Goal: Information Seeking & Learning: Learn about a topic

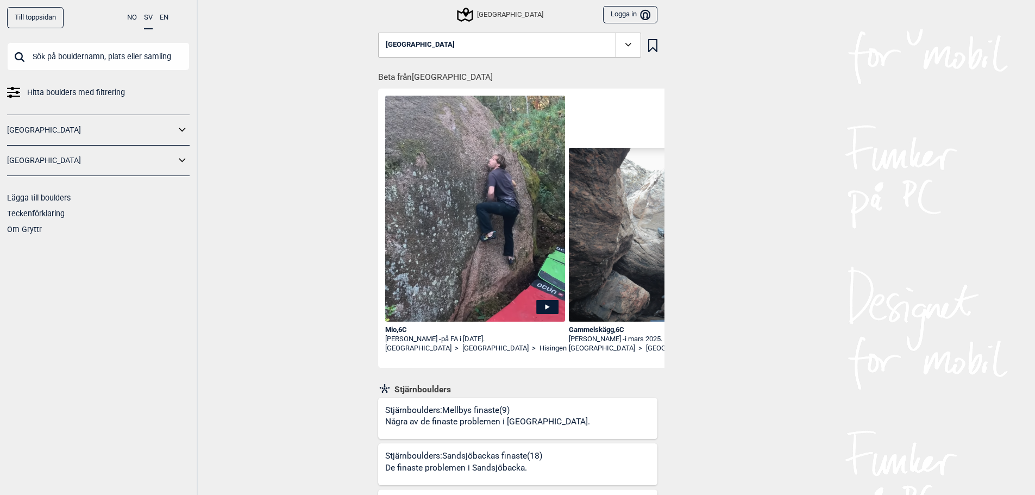
click at [111, 91] on span "Hitta boulders med filtrering" at bounding box center [76, 93] width 98 height 16
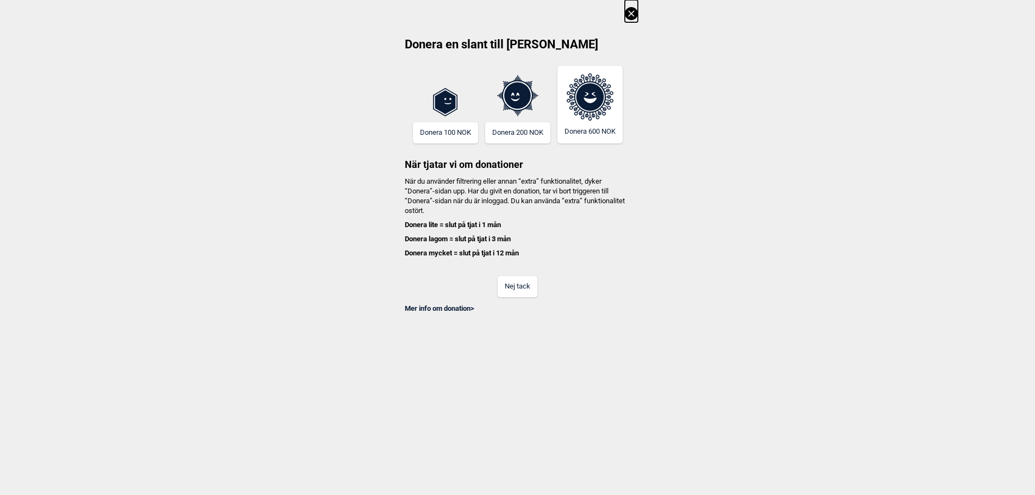
click at [520, 282] on button "Nej tack" at bounding box center [518, 286] width 40 height 21
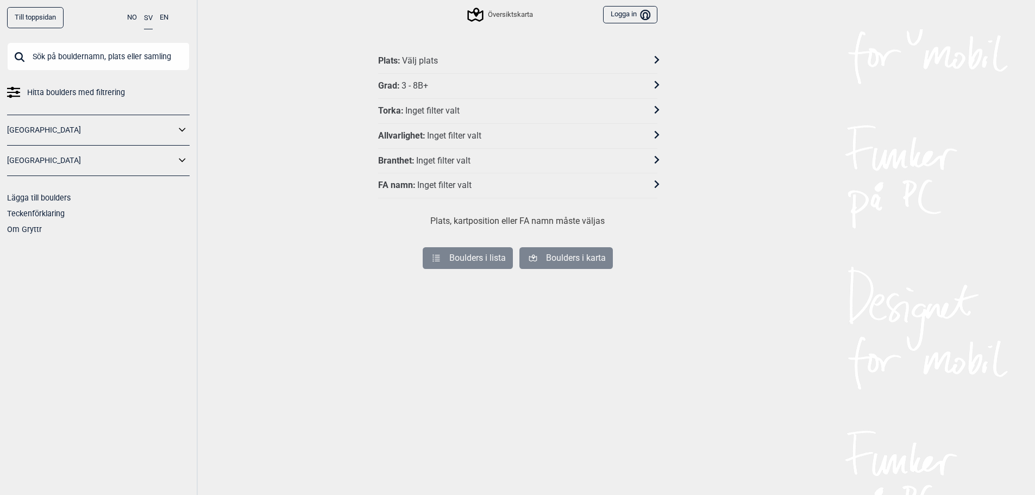
click at [657, 82] on icon at bounding box center [656, 85] width 8 height 8
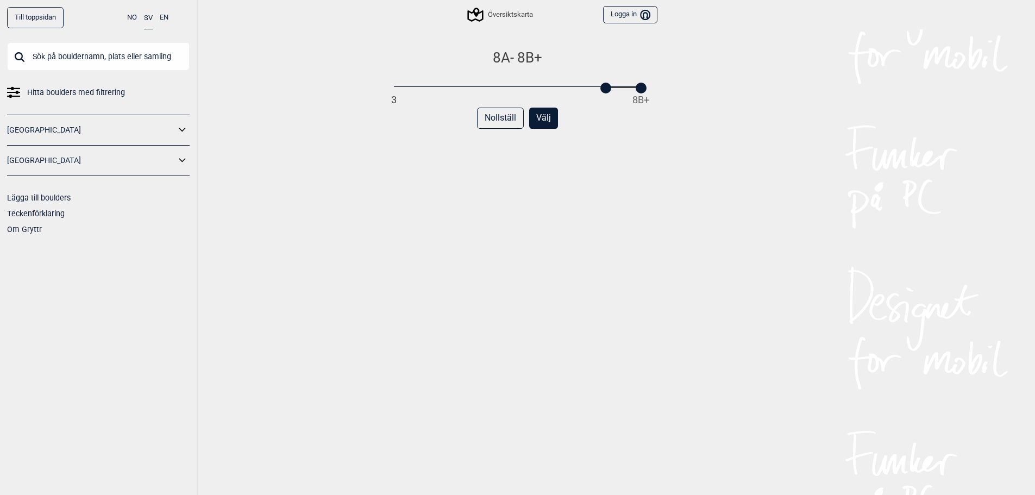
drag, startPoint x: 397, startPoint y: 88, endPoint x: 606, endPoint y: 90, distance: 208.6
click at [606, 90] on div at bounding box center [605, 88] width 11 height 11
click at [549, 112] on button "Välj" at bounding box center [543, 118] width 29 height 21
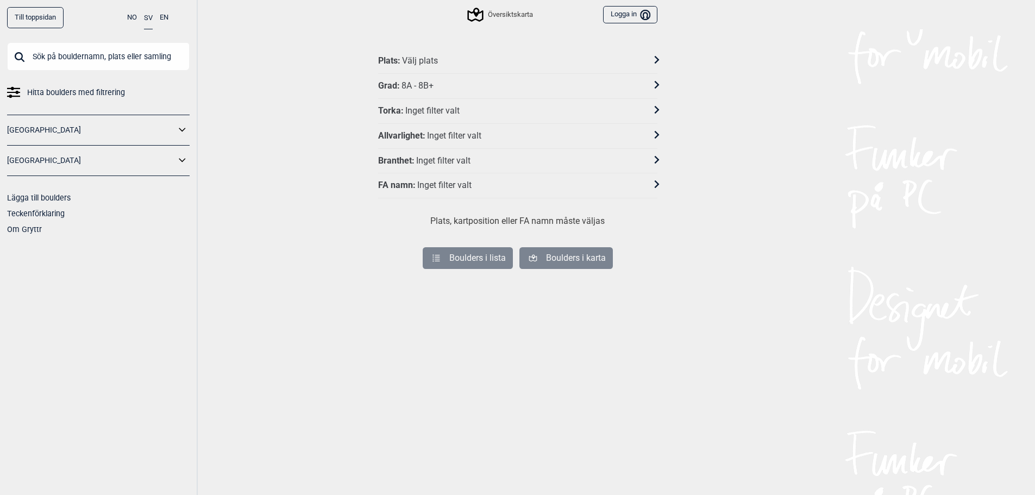
click at [654, 60] on icon at bounding box center [656, 60] width 8 height 8
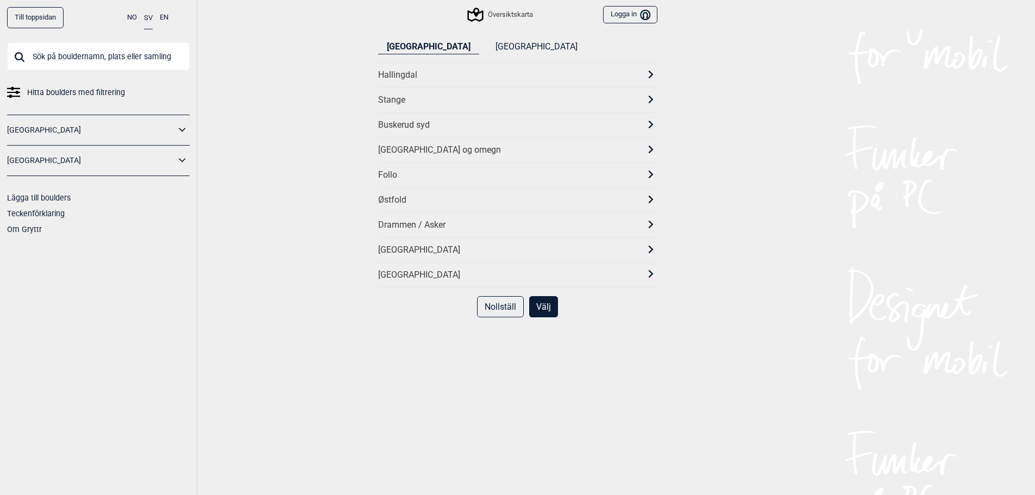
click at [487, 48] on button "[GEOGRAPHIC_DATA]" at bounding box center [536, 47] width 99 height 15
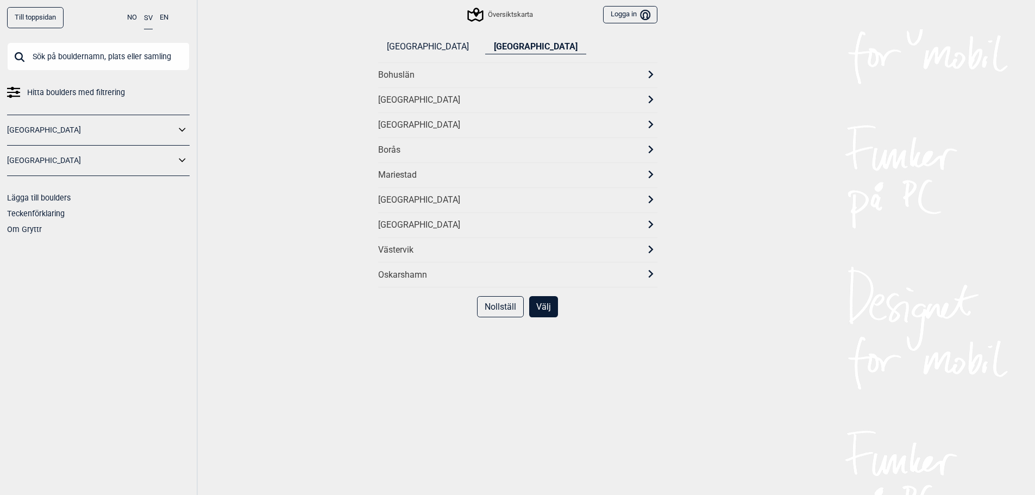
click at [410, 124] on div "[GEOGRAPHIC_DATA]" at bounding box center [508, 124] width 260 height 11
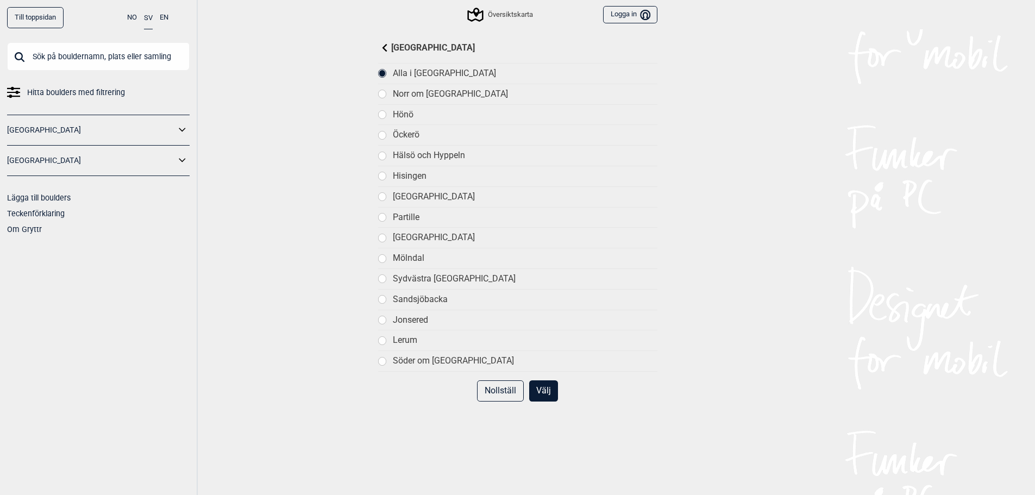
click at [550, 394] on button "Välj" at bounding box center [543, 390] width 29 height 21
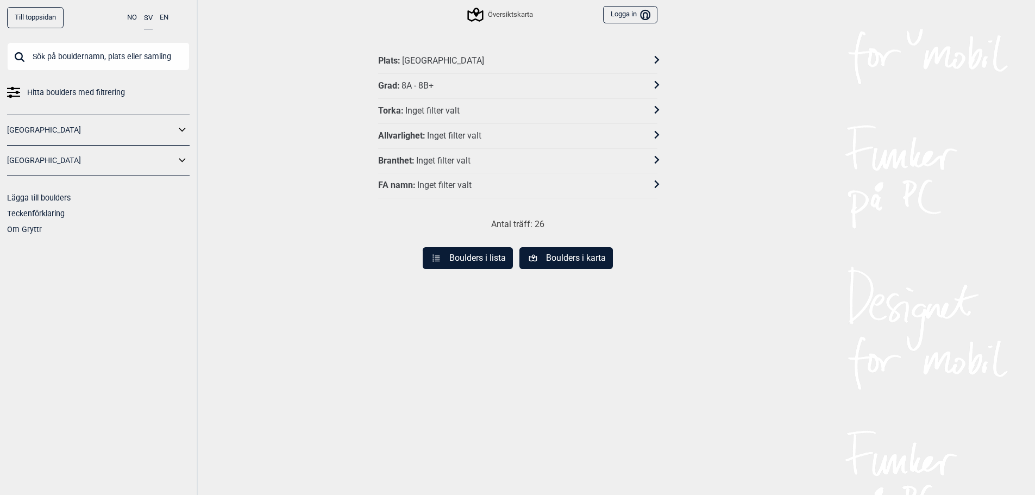
click at [489, 260] on button "Boulders i lista" at bounding box center [468, 258] width 90 height 22
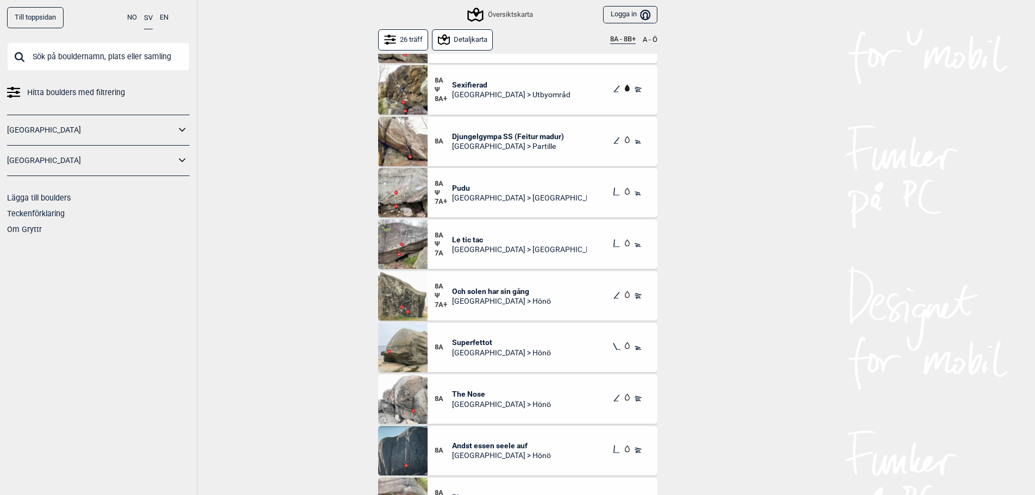
scroll to position [217, 0]
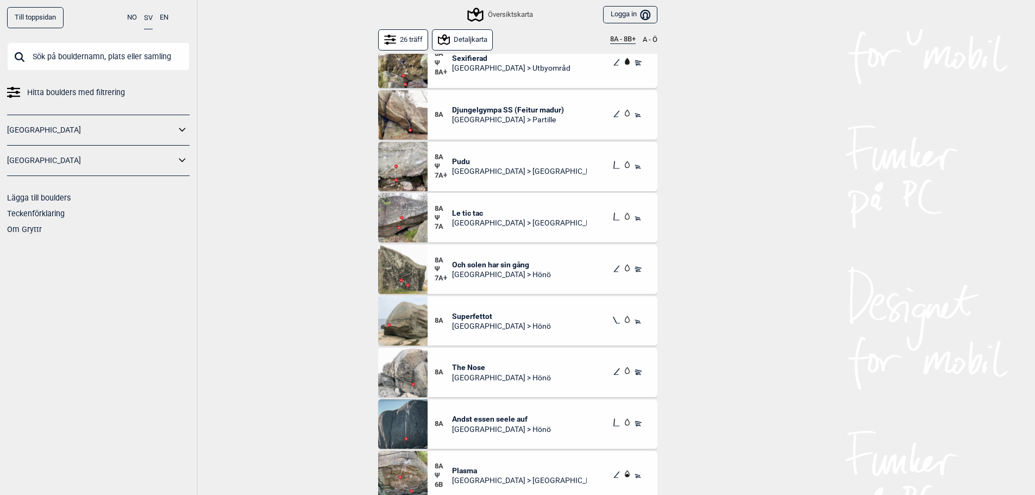
drag, startPoint x: 457, startPoint y: 165, endPoint x: 832, endPoint y: 209, distance: 377.3
click at [832, 209] on div "Till toppsidan NO SV EN Hitta boulders med filtrering [GEOGRAPHIC_DATA] [GEOGRA…" at bounding box center [517, 247] width 1035 height 495
click at [508, 166] on span "Pudu" at bounding box center [519, 161] width 135 height 10
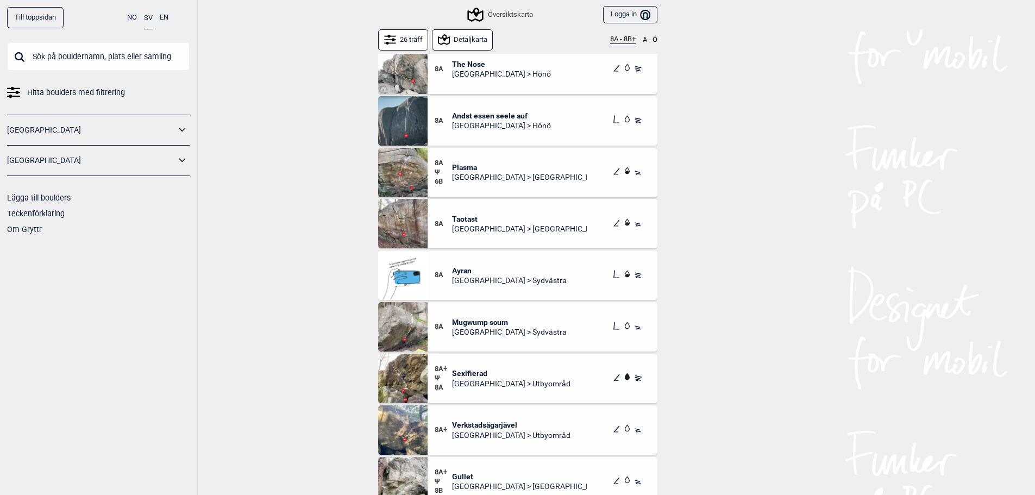
scroll to position [489, 0]
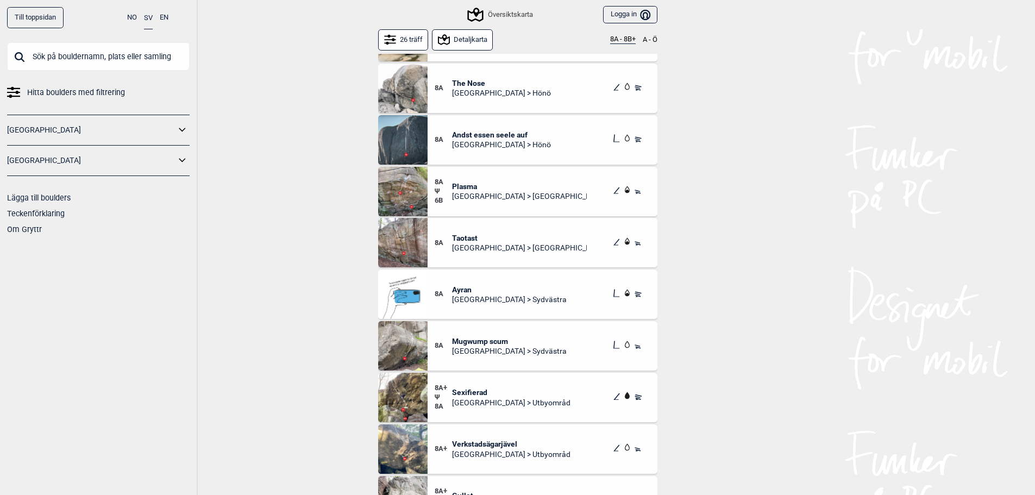
click at [473, 125] on div "8A Andst essen seele auf [GEOGRAPHIC_DATA] > [GEOGRAPHIC_DATA]" at bounding box center [542, 139] width 230 height 49
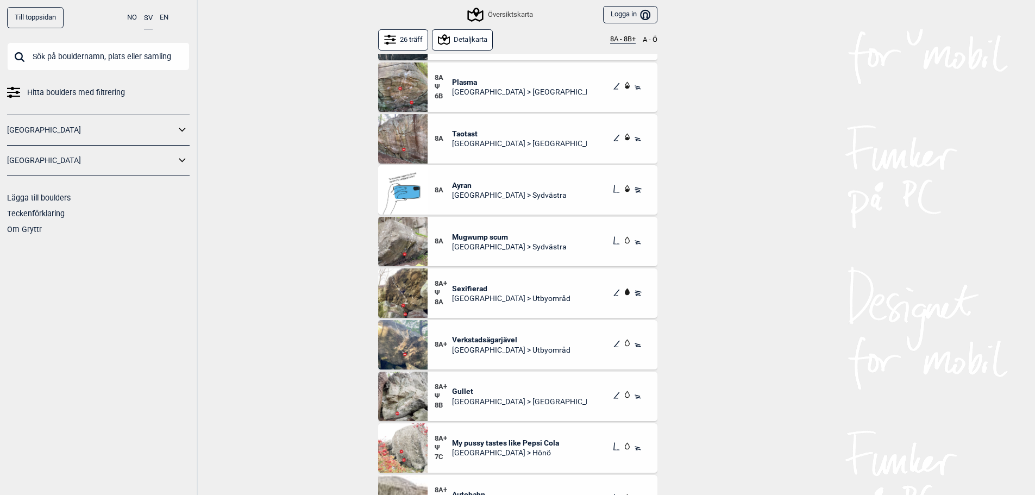
scroll to position [597, 0]
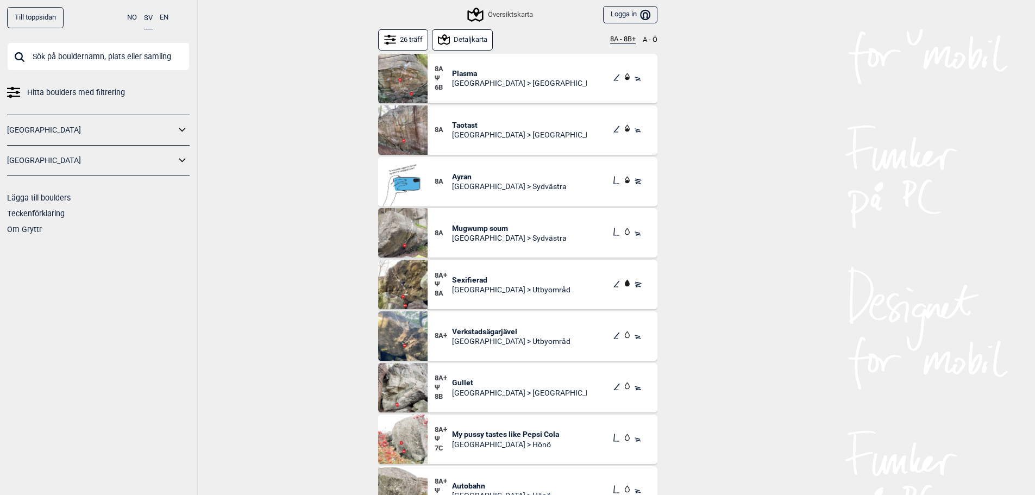
click at [477, 231] on span "Mugwump scum" at bounding box center [509, 228] width 115 height 10
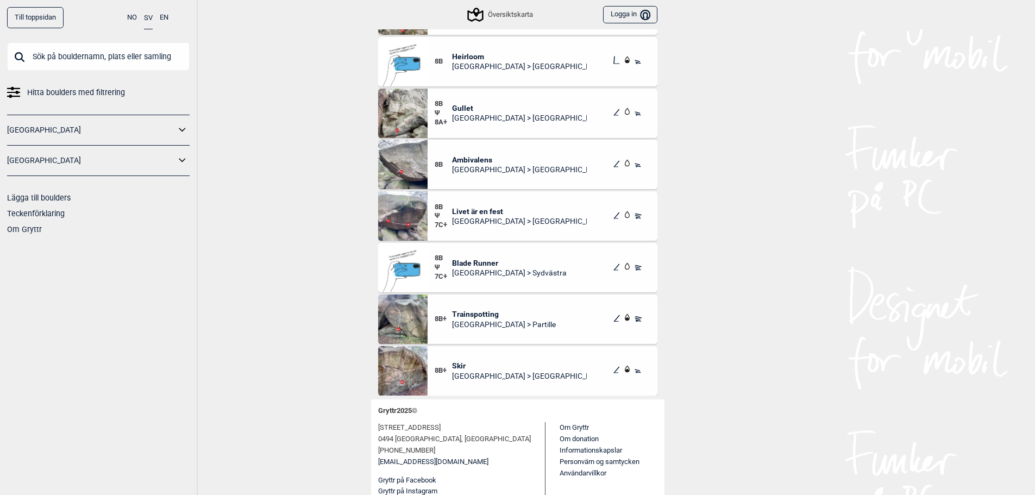
scroll to position [122, 0]
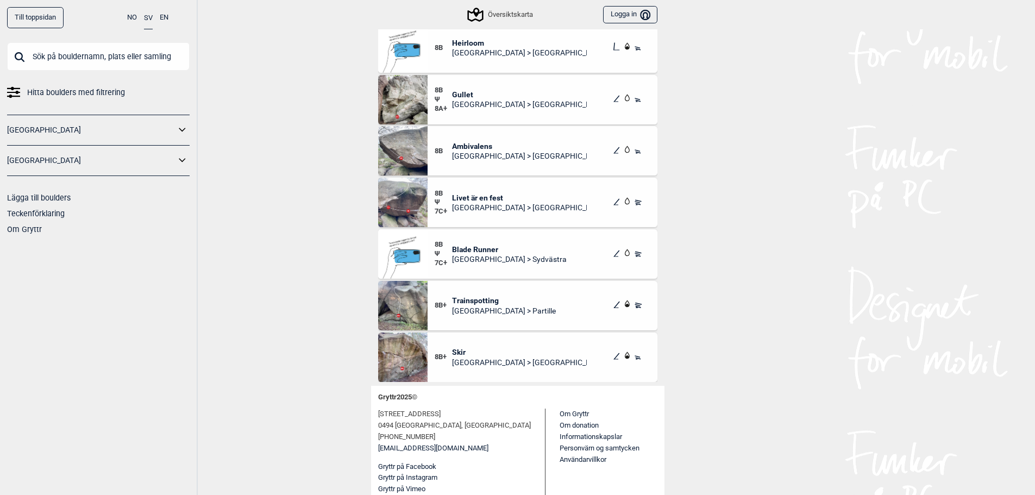
click at [479, 356] on span "Skir" at bounding box center [519, 352] width 135 height 10
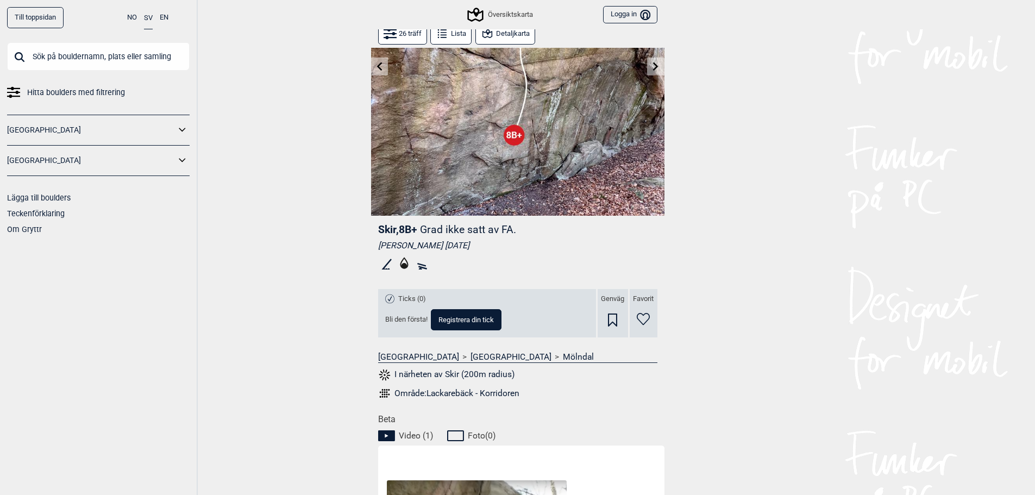
scroll to position [115, 0]
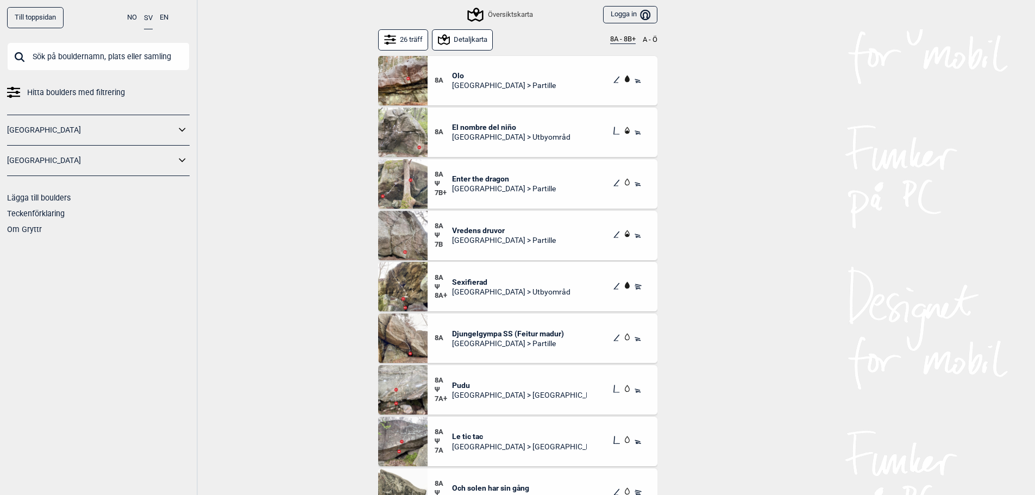
click at [60, 94] on span "Hitta boulders med filtrering" at bounding box center [76, 93] width 98 height 16
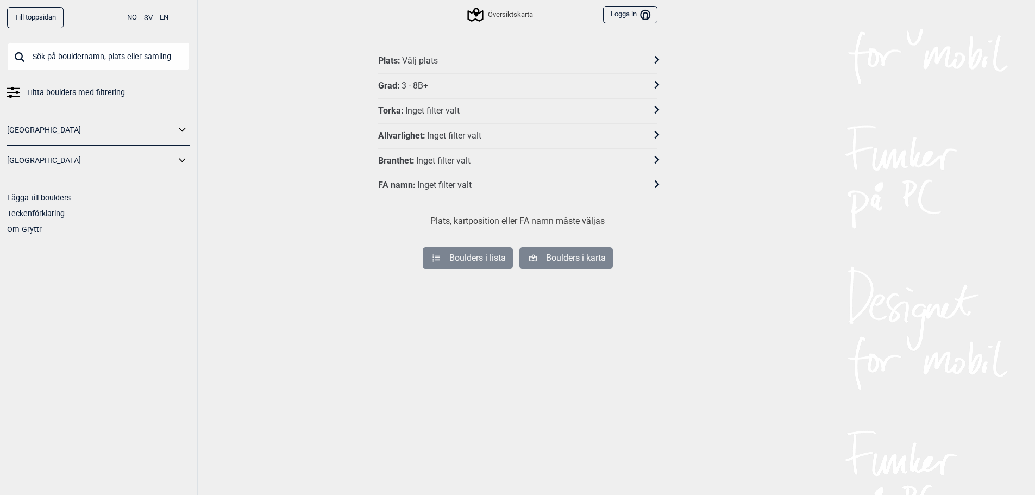
click at [656, 60] on icon at bounding box center [656, 60] width 8 height 8
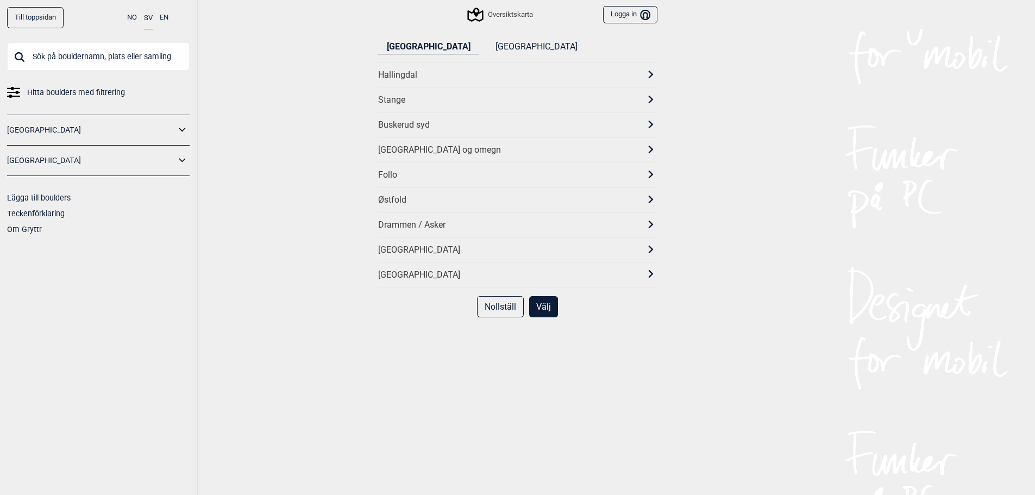
click at [487, 48] on button "[GEOGRAPHIC_DATA]" at bounding box center [536, 47] width 99 height 15
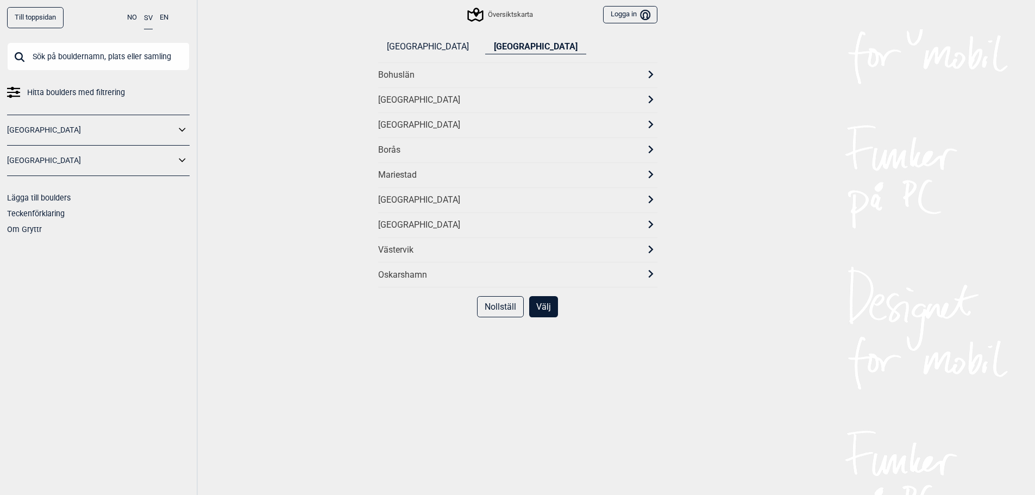
click at [416, 78] on div "Bohuslän" at bounding box center [508, 75] width 260 height 11
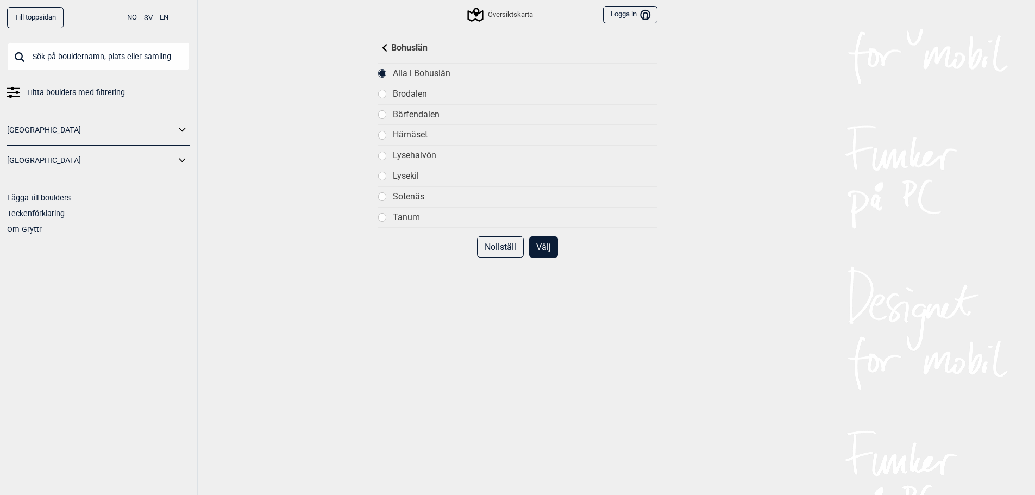
click at [546, 243] on button "Välj" at bounding box center [543, 246] width 29 height 21
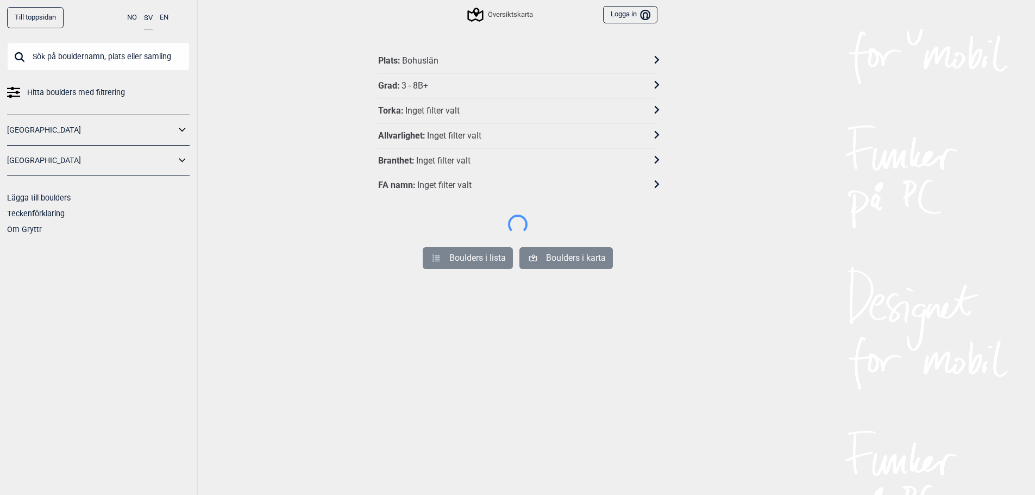
click at [651, 85] on div at bounding box center [650, 86] width 14 height 16
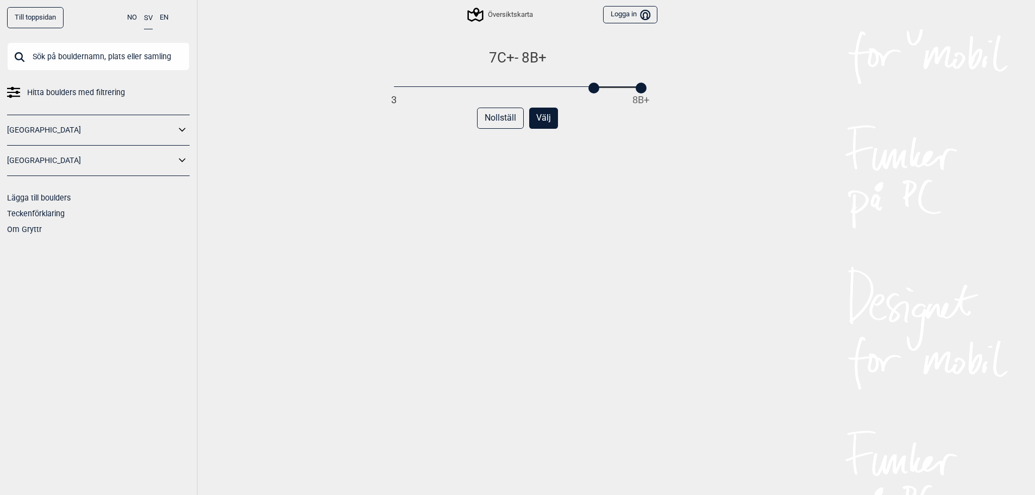
drag, startPoint x: 398, startPoint y: 90, endPoint x: 602, endPoint y: 87, distance: 204.8
click at [602, 87] on div "3 8B+" at bounding box center [517, 88] width 247 height 8
drag, startPoint x: 593, startPoint y: 90, endPoint x: 606, endPoint y: 90, distance: 13.6
click at [606, 90] on div at bounding box center [605, 88] width 11 height 11
click at [546, 117] on button "Välj" at bounding box center [543, 118] width 29 height 21
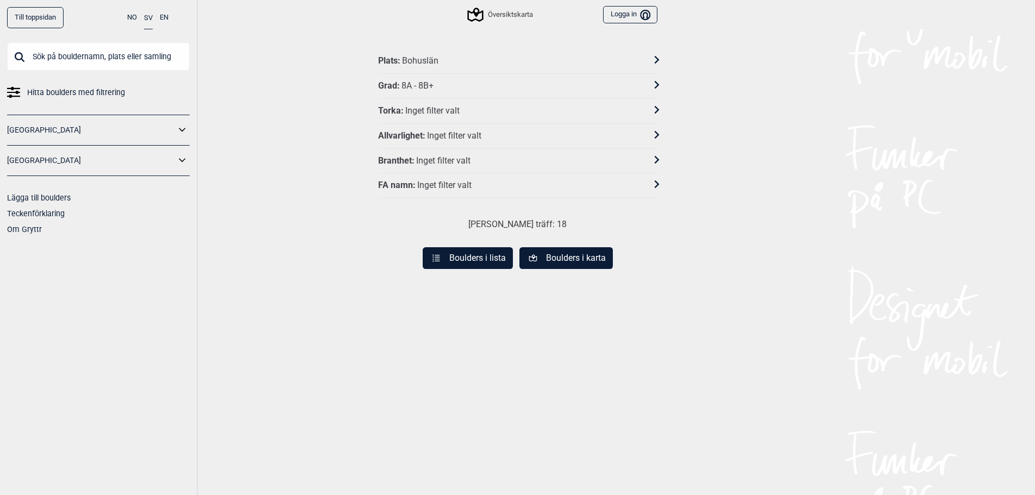
click at [570, 259] on button "Boulders i karta" at bounding box center [565, 258] width 93 height 22
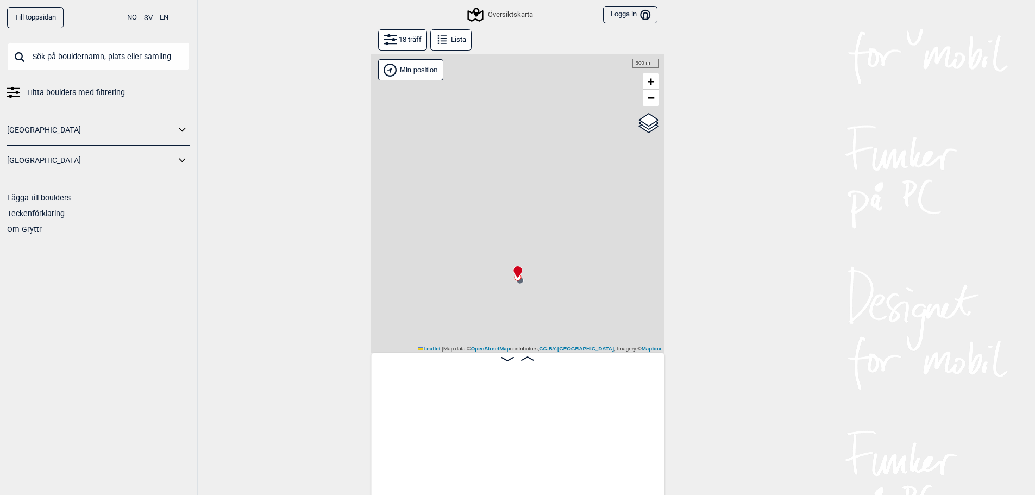
scroll to position [0, 85]
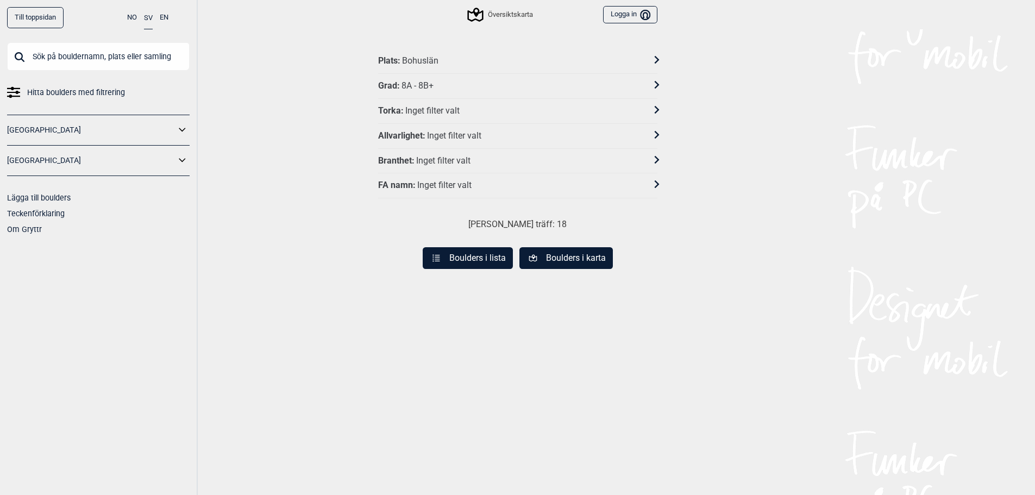
click at [474, 257] on button "Boulders i lista" at bounding box center [468, 258] width 90 height 22
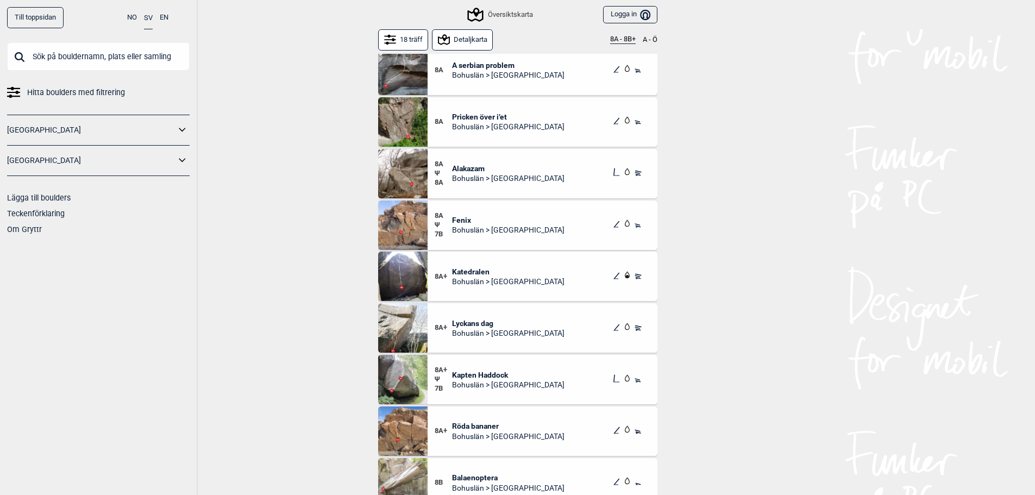
scroll to position [326, 0]
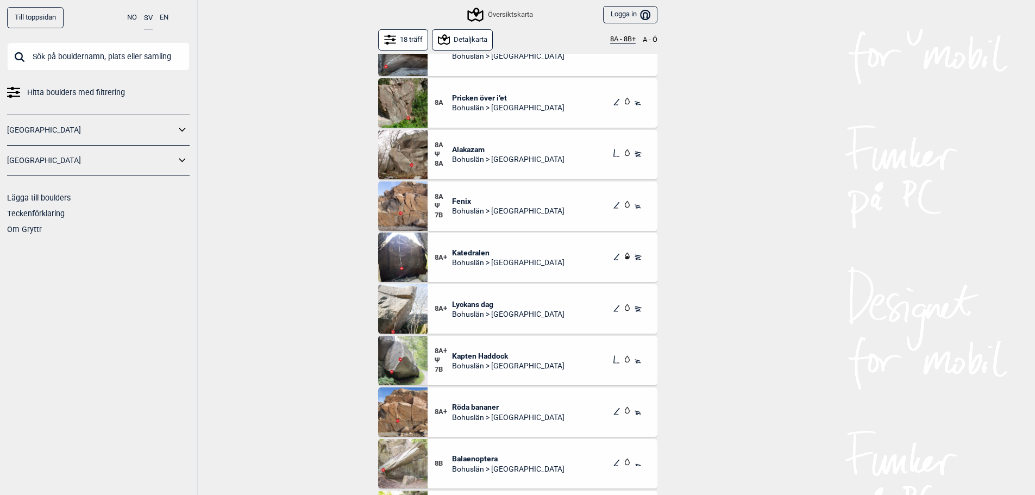
click at [470, 204] on span "Fenix" at bounding box center [508, 201] width 112 height 10
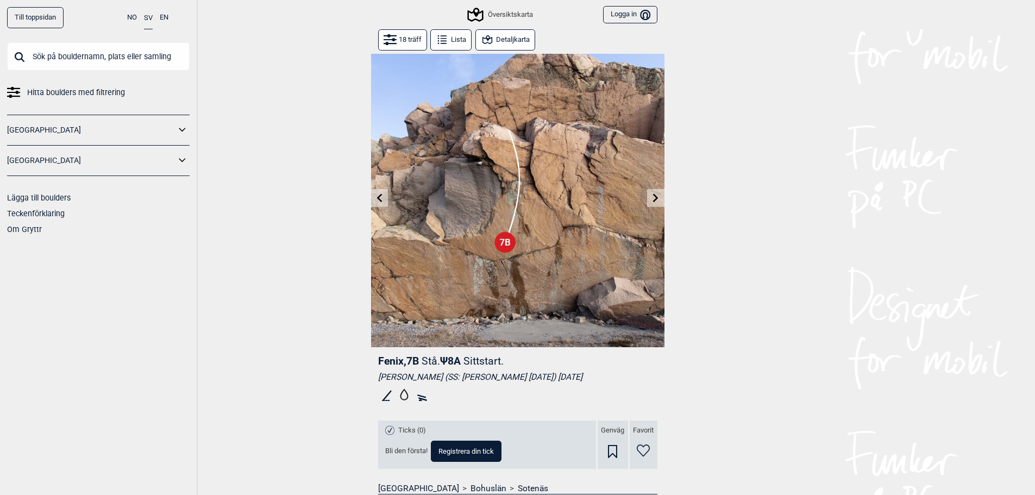
click at [514, 39] on button "Detaljkarta" at bounding box center [505, 39] width 60 height 21
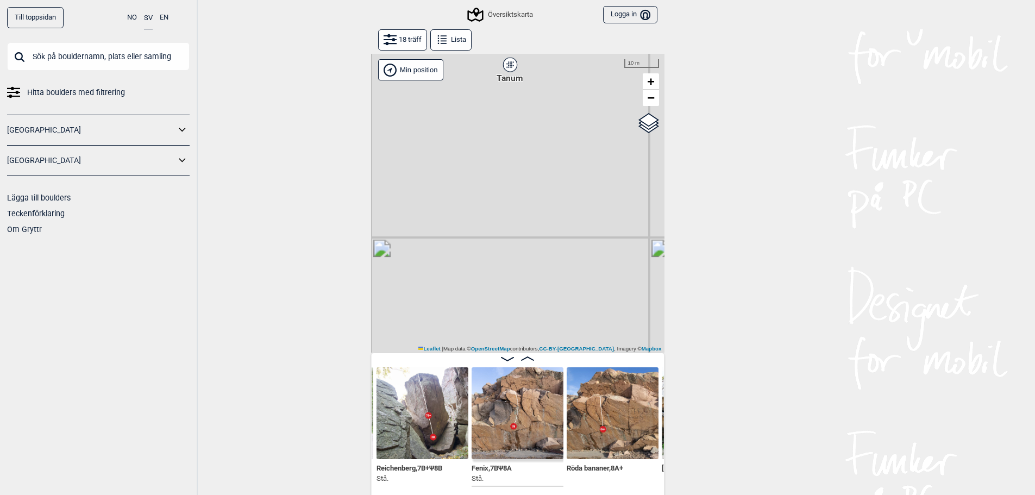
drag, startPoint x: 494, startPoint y: 175, endPoint x: 509, endPoint y: 320, distance: 145.8
click at [509, 320] on div "Gol [GEOGRAPHIC_DATA] Kolomoen [GEOGRAPHIC_DATA] [GEOGRAPHIC_DATA] [GEOGRAPHIC_…" at bounding box center [517, 203] width 293 height 299
click at [514, 193] on div "Tanum" at bounding box center [512, 194] width 7 height 7
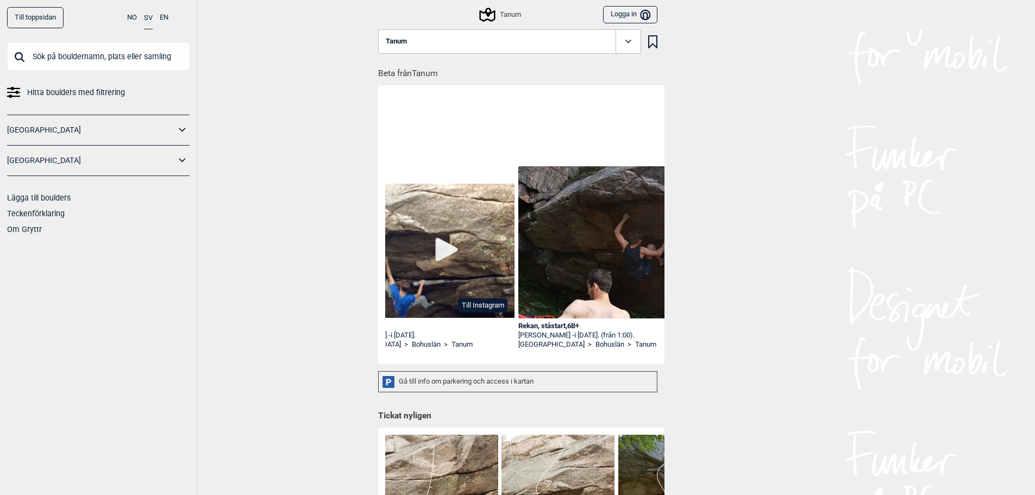
scroll to position [0, 1527]
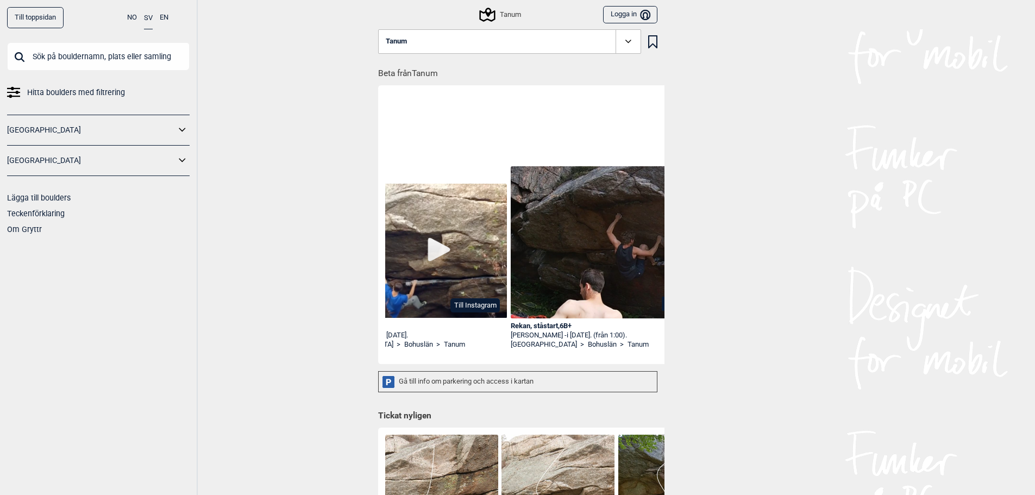
click at [649, 337] on div "[PERSON_NAME] - i [DATE]. (från 1:00)." at bounding box center [601, 335] width 180 height 9
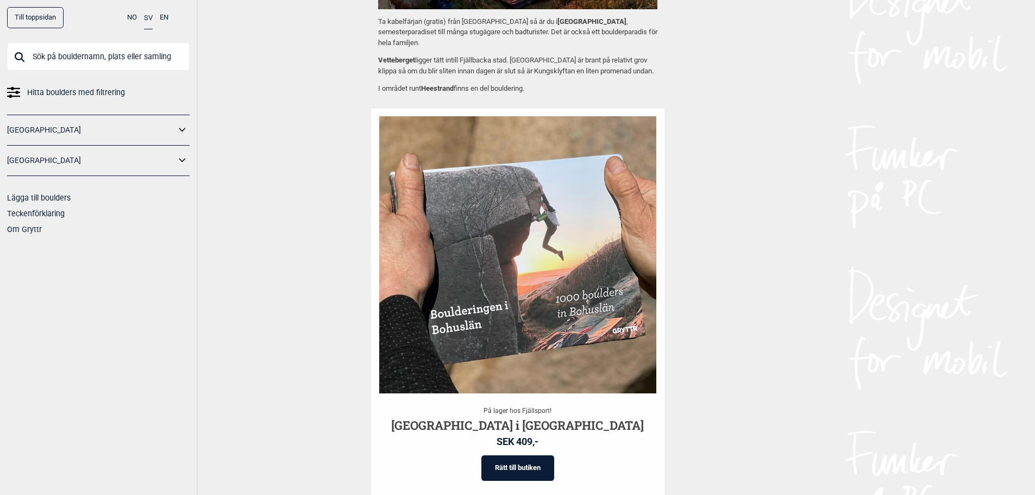
scroll to position [1187, 0]
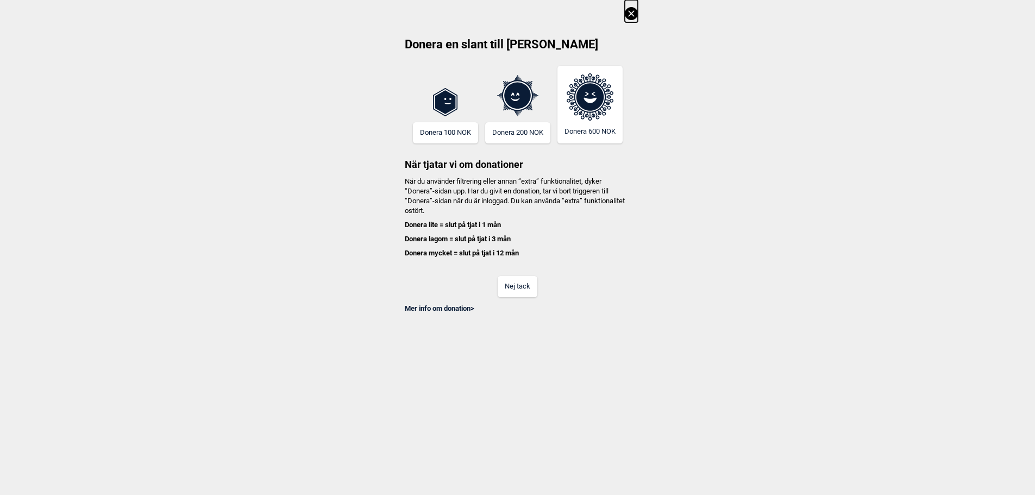
scroll to position [0, 1469]
click at [519, 292] on button "Nej tack" at bounding box center [518, 286] width 40 height 21
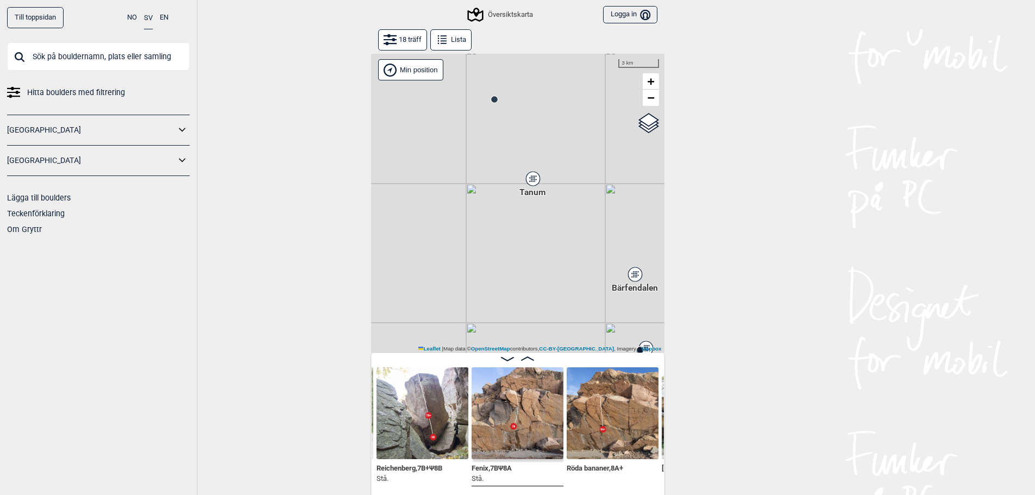
click at [484, 467] on span "Fenix , 7B Ψ 8A" at bounding box center [491, 467] width 40 height 10
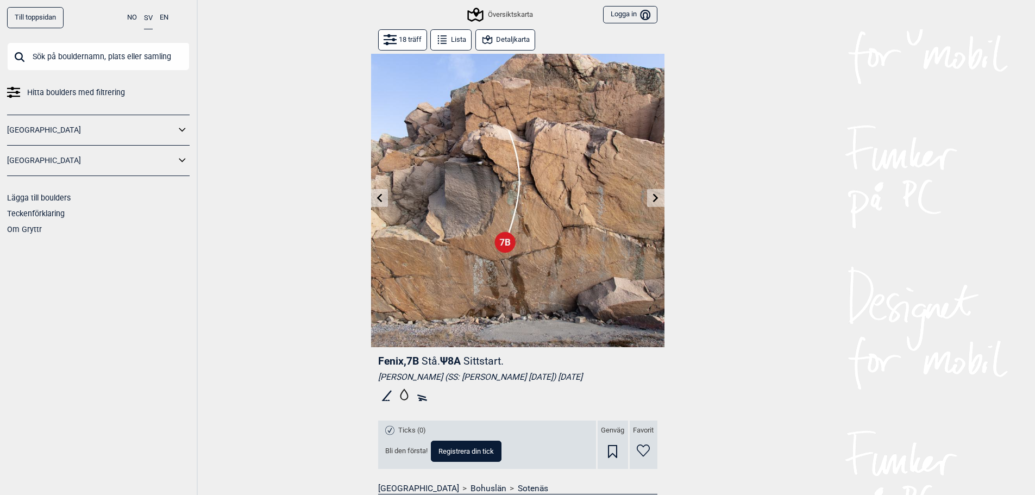
click at [516, 40] on button "Detaljkarta" at bounding box center [505, 39] width 60 height 21
